Goal: Information Seeking & Learning: Learn about a topic

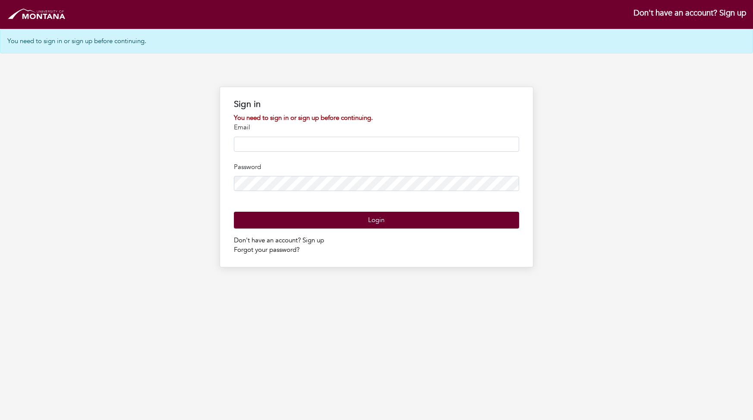
type input "**********"
click at [366, 144] on input "**********" at bounding box center [376, 144] width 285 height 15
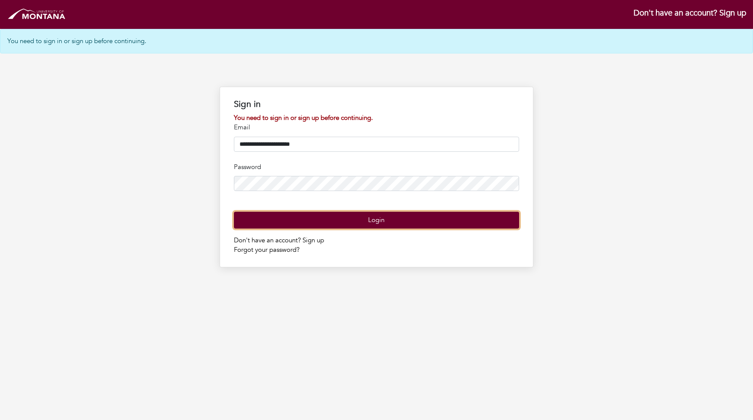
click at [379, 229] on button "Login" at bounding box center [376, 220] width 285 height 17
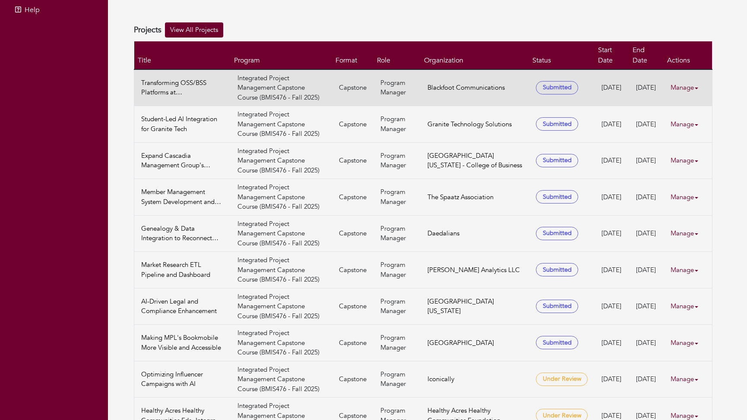
scroll to position [182, 0]
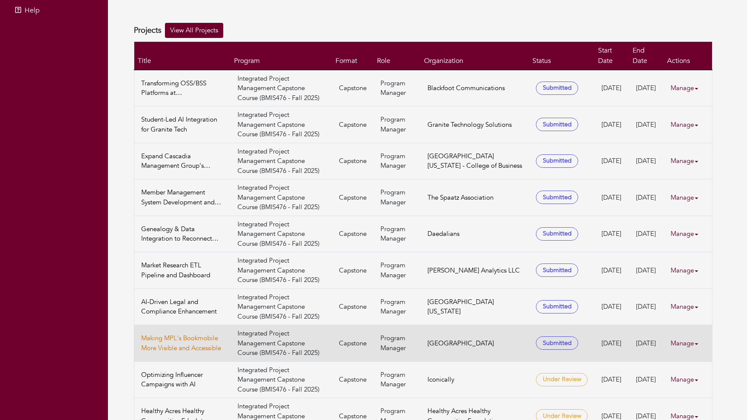
click at [199, 337] on link "Making MPL's Bookmobile More Visible and Accessible" at bounding box center [182, 343] width 82 height 19
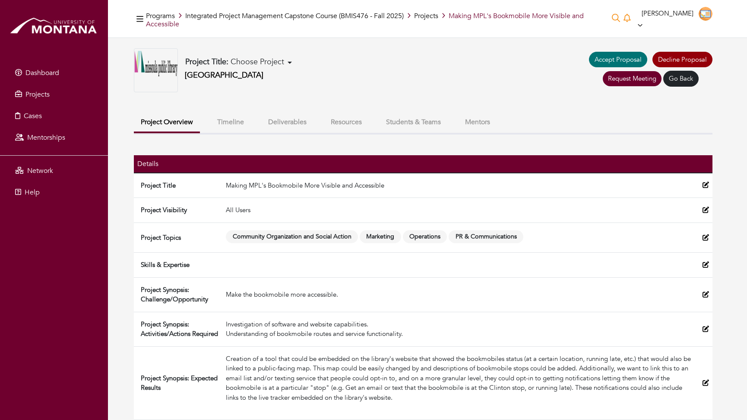
scroll to position [7, 0]
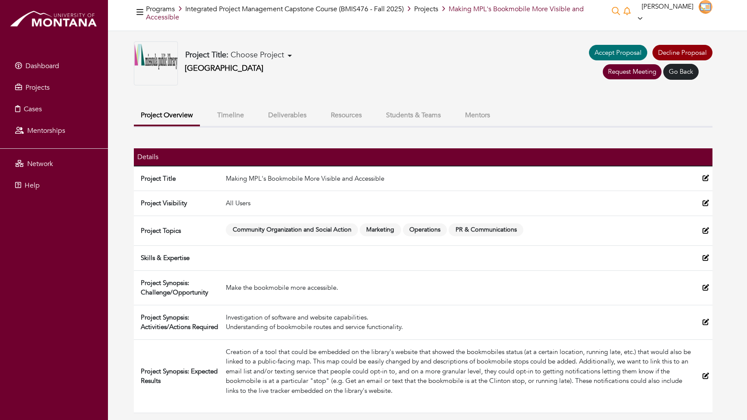
drag, startPoint x: 409, startPoint y: 391, endPoint x: 223, endPoint y: 352, distance: 190.4
click at [223, 352] on td "Creation of a tool that could be embedded on the library's website that showed …" at bounding box center [460, 376] width 476 height 73
copy div "Creation of a tool that could be embedded on the library's website that showed …"
drag, startPoint x: 342, startPoint y: 290, endPoint x: 227, endPoint y: 287, distance: 115.3
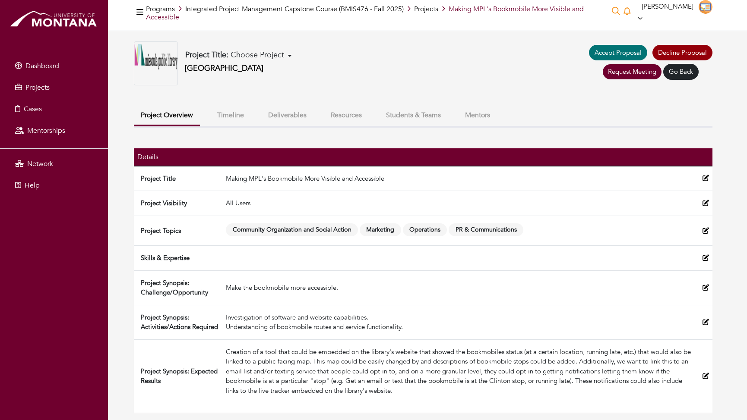
click at [227, 287] on div "Make the bookmobile more accessible." at bounding box center [461, 288] width 470 height 10
copy div "Make the bookmobile more accessible."
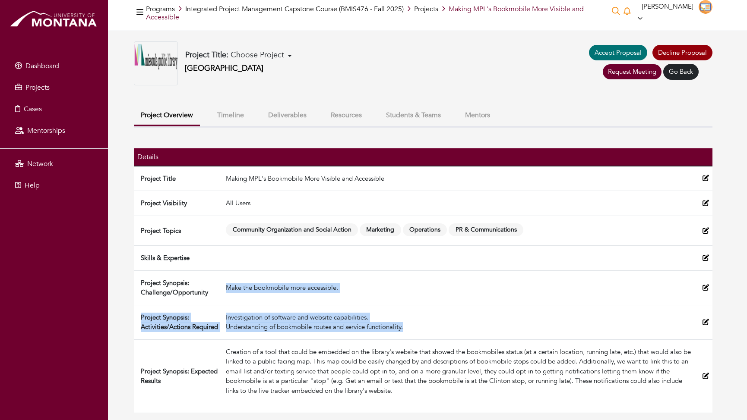
drag, startPoint x: 410, startPoint y: 326, endPoint x: 225, endPoint y: 284, distance: 189.8
click at [225, 284] on tbody "Project Title Making MPL's Bookmobile More Visible and Accessible Project Visib…" at bounding box center [423, 289] width 578 height 247
click at [268, 296] on td "Make the bookmobile more accessible." at bounding box center [460, 288] width 476 height 35
drag, startPoint x: 420, startPoint y: 328, endPoint x: 226, endPoint y: 290, distance: 197.8
click at [226, 290] on tbody "Project Title Making MPL's Bookmobile More Visible and Accessible Project Visib…" at bounding box center [423, 289] width 578 height 247
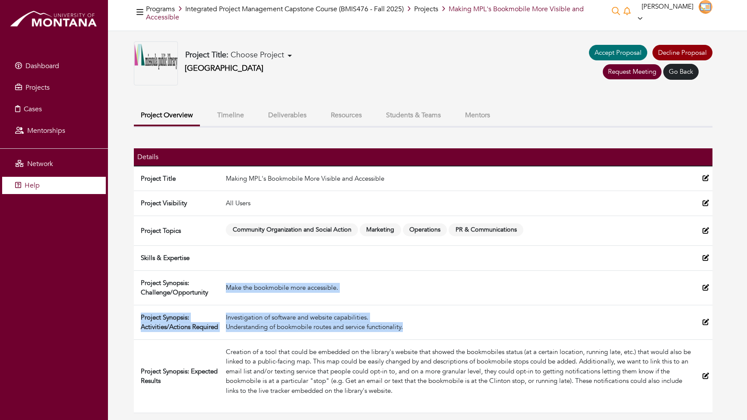
copy tbody "Make the bookmobile more accessible. Project Synopsis: Activities/Actions Requi…"
click at [364, 309] on td "Investigation of software and website capabilities. Understanding of bookmobile…" at bounding box center [460, 322] width 476 height 35
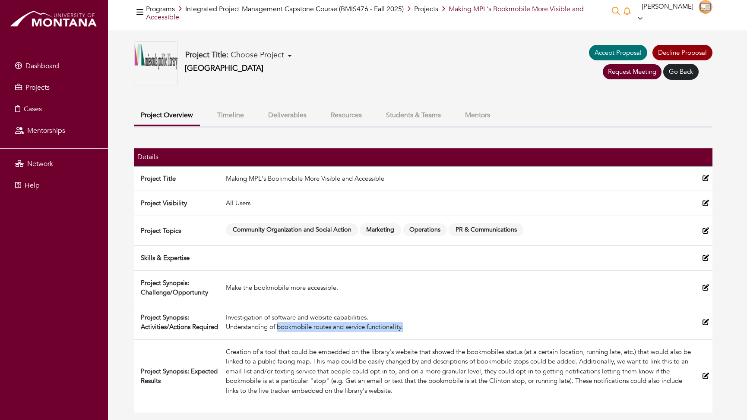
drag, startPoint x: 406, startPoint y: 328, endPoint x: 277, endPoint y: 328, distance: 128.2
click at [277, 328] on div "Investigation of software and website capabilities. Understanding of bookmobile…" at bounding box center [461, 322] width 470 height 19
copy div "bookmobile routes and service functionality."
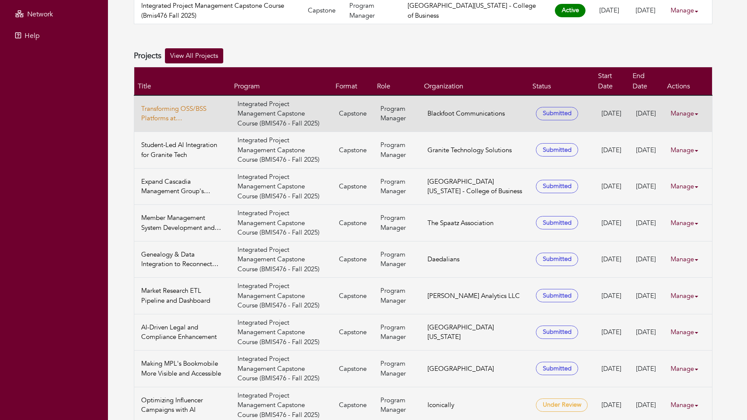
scroll to position [182, 0]
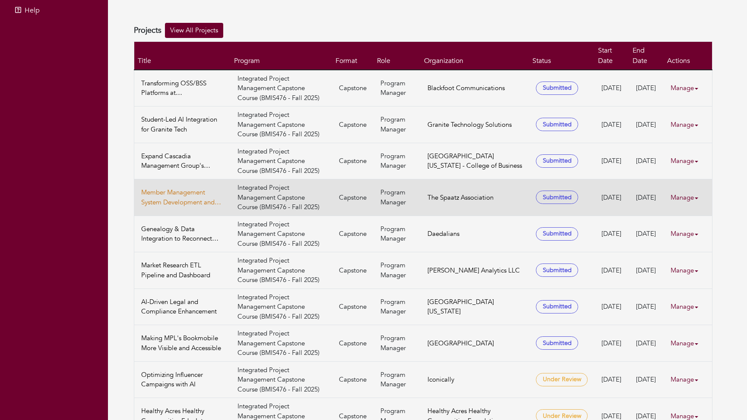
click at [193, 190] on link "Member Management System Development and Member Rediscovery" at bounding box center [182, 197] width 82 height 19
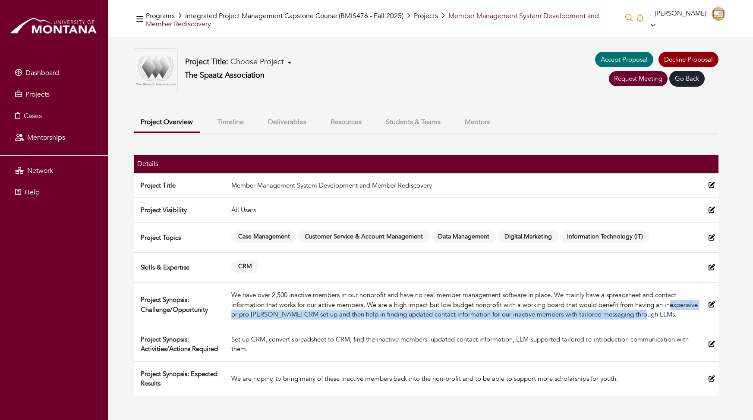
drag, startPoint x: 685, startPoint y: 315, endPoint x: 238, endPoint y: 317, distance: 447.1
click at [238, 317] on div "We have over 2,500 inactive members in our nonprofit and have no real member ma…" at bounding box center [466, 304] width 470 height 29
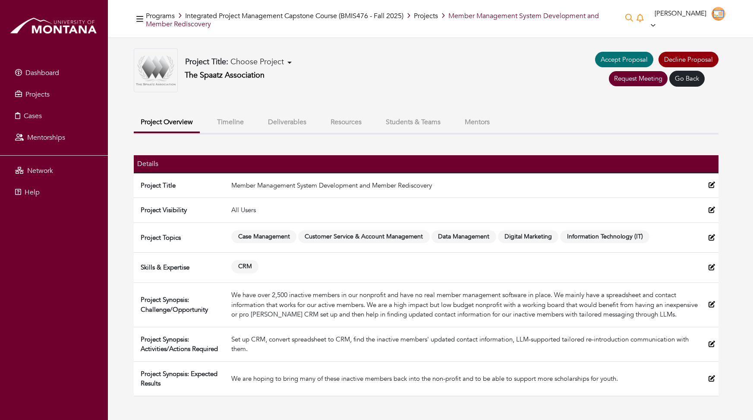
click at [240, 313] on div "We have over 2,500 inactive members in our nonprofit and have no real member ma…" at bounding box center [466, 304] width 470 height 29
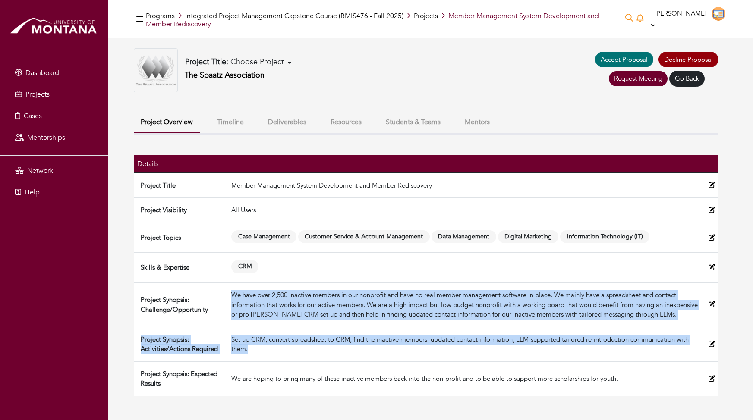
drag, startPoint x: 232, startPoint y: 294, endPoint x: 302, endPoint y: 356, distance: 93.0
click at [302, 356] on tbody "Project Title Member Management System Development and Member Rediscovery Proje…" at bounding box center [426, 285] width 585 height 224
click at [302, 356] on td "Set up CRM, convert spreadsheet to CRM, find the inactive members' updated cont…" at bounding box center [466, 344] width 477 height 35
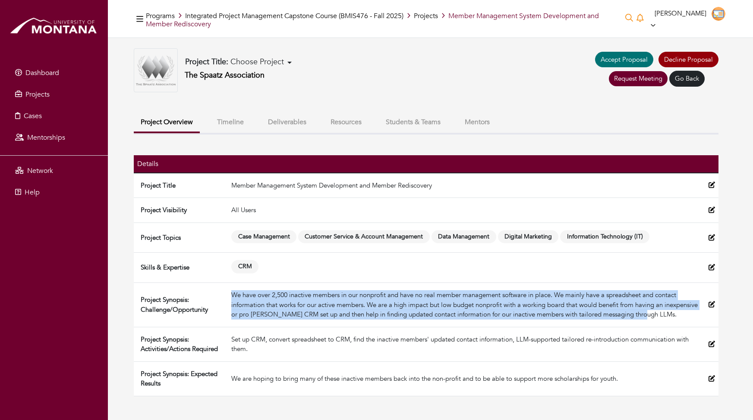
drag, startPoint x: 690, startPoint y: 317, endPoint x: 234, endPoint y: 295, distance: 456.7
click at [234, 295] on div "We have over 2,500 inactive members in our nonprofit and have no real member ma…" at bounding box center [466, 304] width 470 height 29
copy div "We have over 2,500 inactive members in our nonprofit and have no real member ma…"
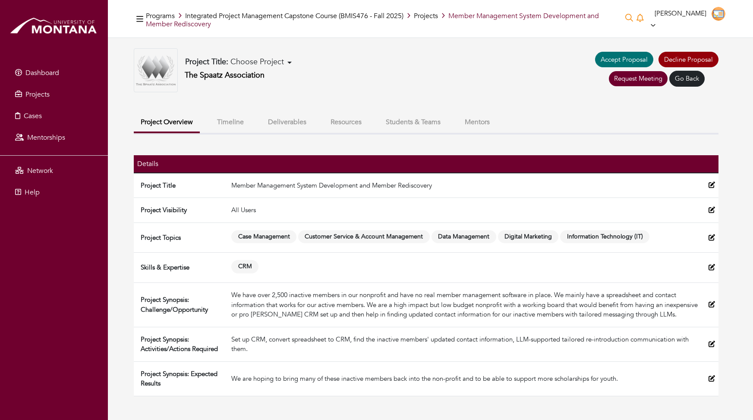
click at [273, 349] on div "Set up CRM, convert spreadsheet to CRM, find the inactive members' updated cont…" at bounding box center [466, 344] width 470 height 19
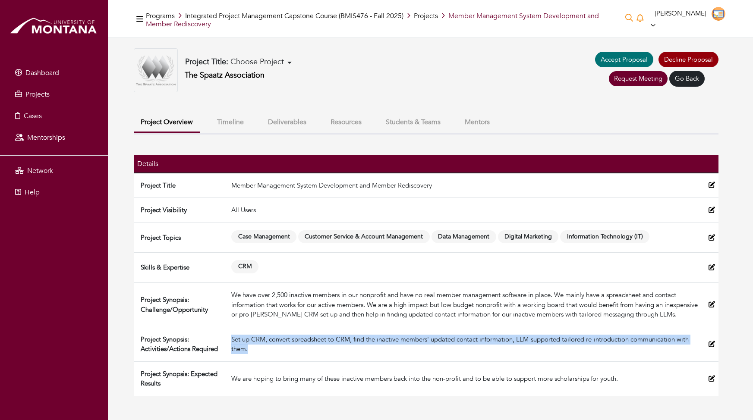
drag, startPoint x: 269, startPoint y: 352, endPoint x: 231, endPoint y: 335, distance: 41.5
click at [231, 335] on td "Set up CRM, convert spreadsheet to CRM, find the inactive members' updated cont…" at bounding box center [466, 344] width 477 height 35
copy div "Set up CRM, convert spreadsheet to CRM, find the inactive members' updated cont…"
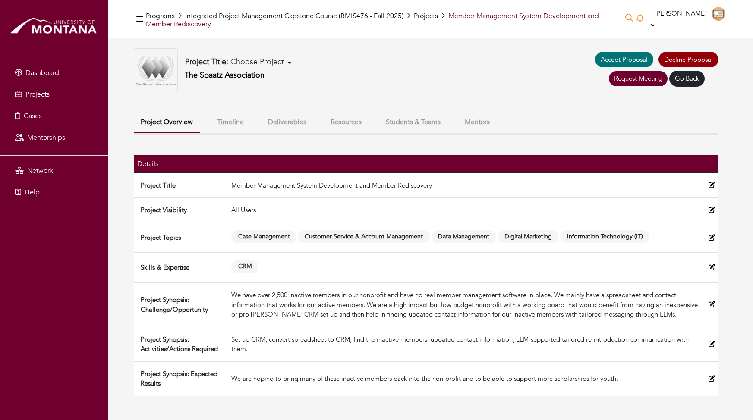
click at [475, 321] on td "We have over 2,500 inactive members in our nonprofit and have no real member ma…" at bounding box center [466, 305] width 477 height 44
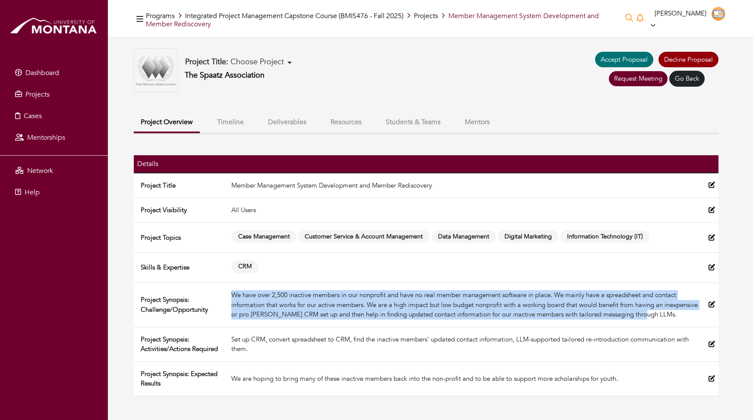
drag, startPoint x: 681, startPoint y: 313, endPoint x: 232, endPoint y: 296, distance: 449.1
click at [232, 296] on div "We have over 2,500 inactive members in our nonprofit and have no real member ma…" at bounding box center [466, 304] width 470 height 29
copy div "We have over 2,500 inactive members in our nonprofit and have no real member ma…"
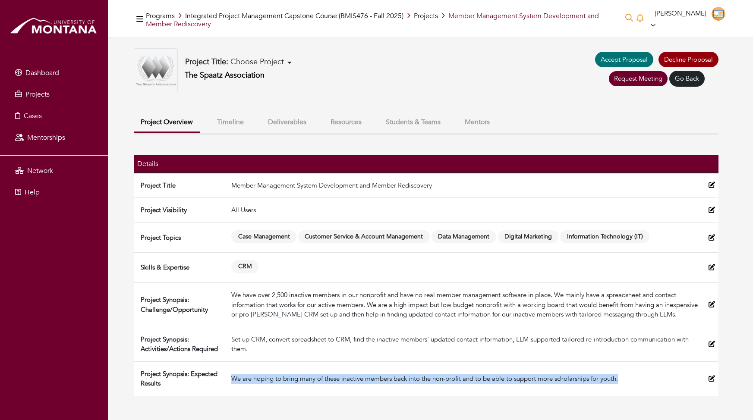
drag, startPoint x: 633, startPoint y: 378, endPoint x: 238, endPoint y: 366, distance: 395.5
click at [238, 366] on td "We are hoping to bring many of these inactive members back into the non-profit …" at bounding box center [466, 379] width 477 height 35
copy div "We are hoping to bring many of these inactive members back into the non-profit …"
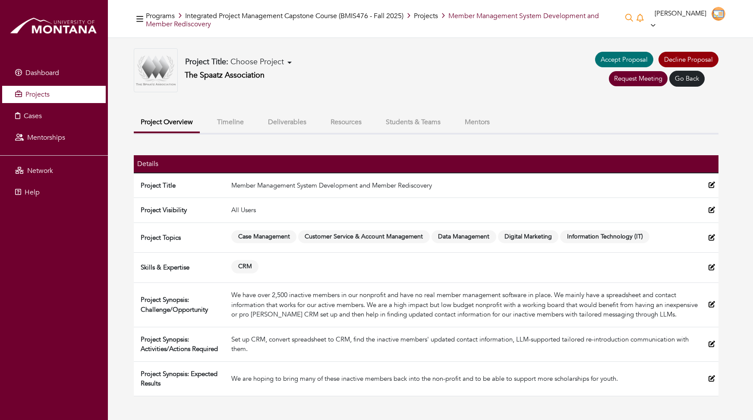
click at [35, 97] on span "Projects" at bounding box center [37, 94] width 24 height 9
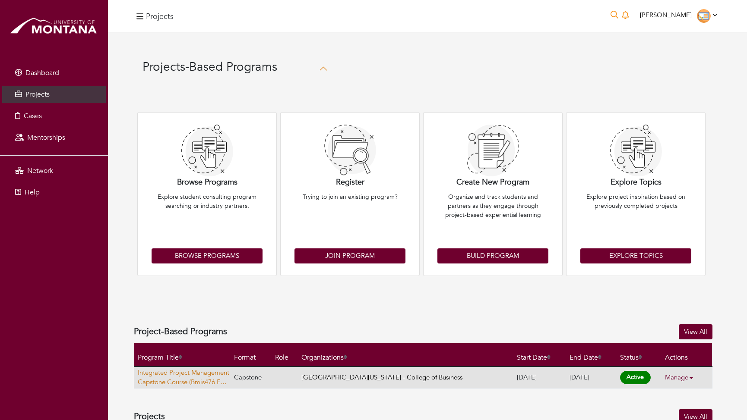
click at [180, 378] on link "Integrated Project Management Capstone Course (Bmis476 Fall 2025)" at bounding box center [184, 377] width 92 height 19
